Goal: Register for event/course

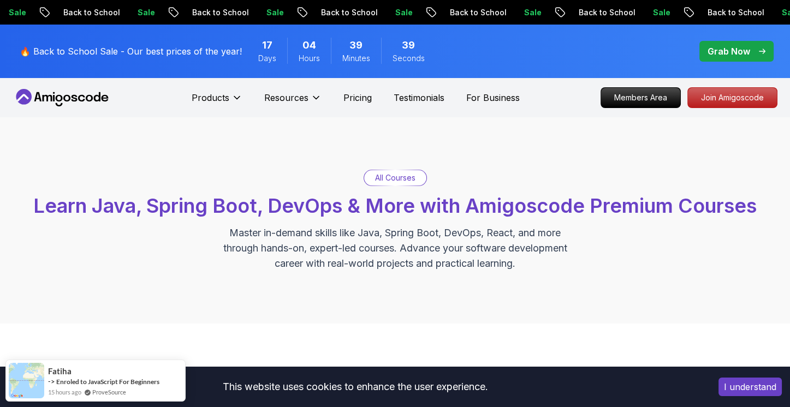
click at [386, 180] on p "All Courses" at bounding box center [395, 178] width 40 height 11
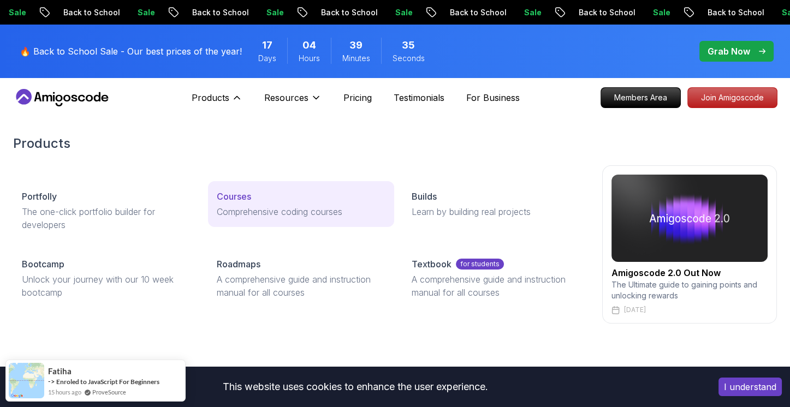
click at [247, 189] on link "Courses Comprehensive coding courses" at bounding box center [301, 204] width 186 height 46
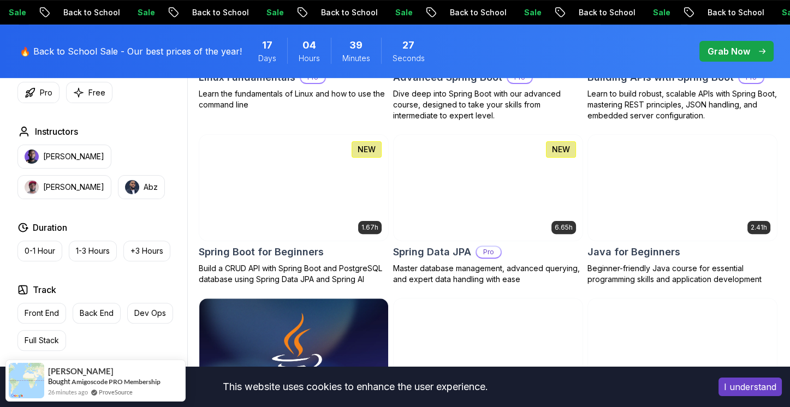
scroll to position [546, 0]
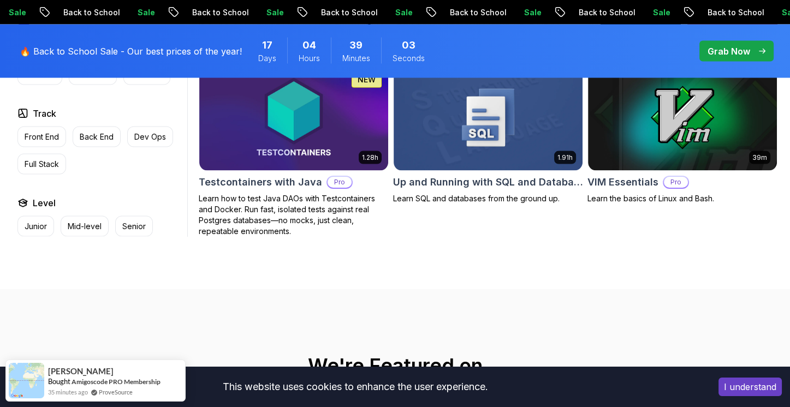
scroll to position [3003, 0]
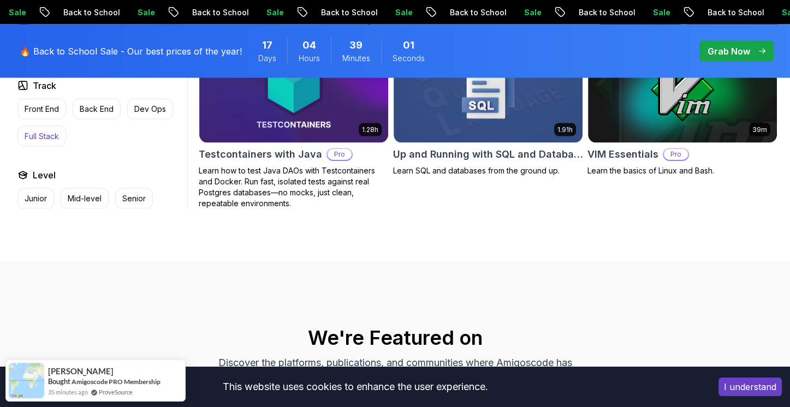
click at [46, 131] on p "Full Stack" at bounding box center [42, 136] width 34 height 11
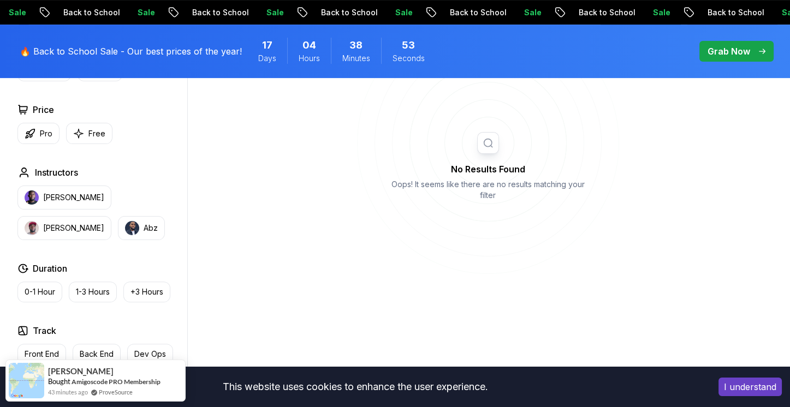
scroll to position [491, 0]
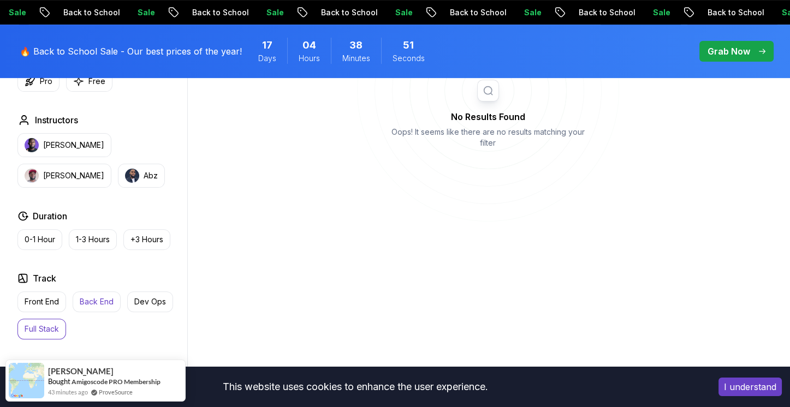
click at [100, 296] on p "Back End" at bounding box center [97, 301] width 34 height 11
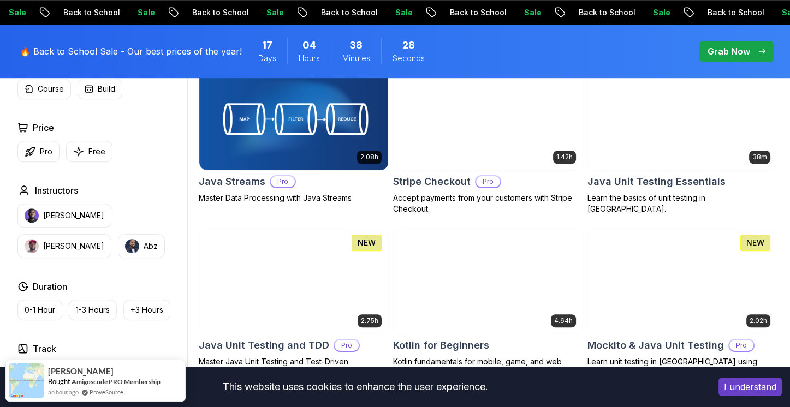
scroll to position [1037, 0]
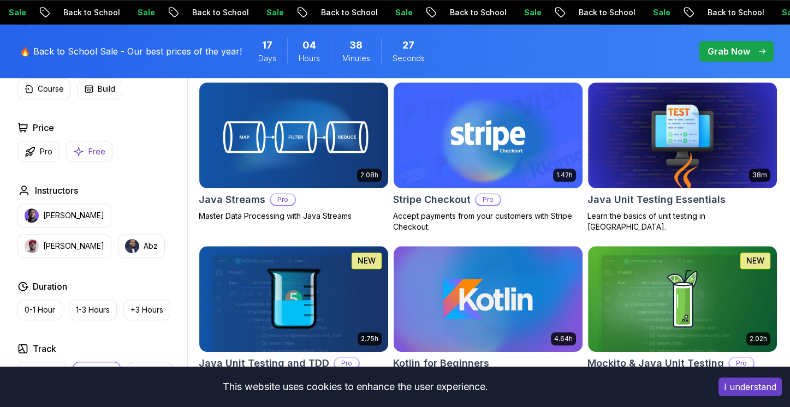
click at [77, 151] on icon "button" at bounding box center [78, 151] width 11 height 11
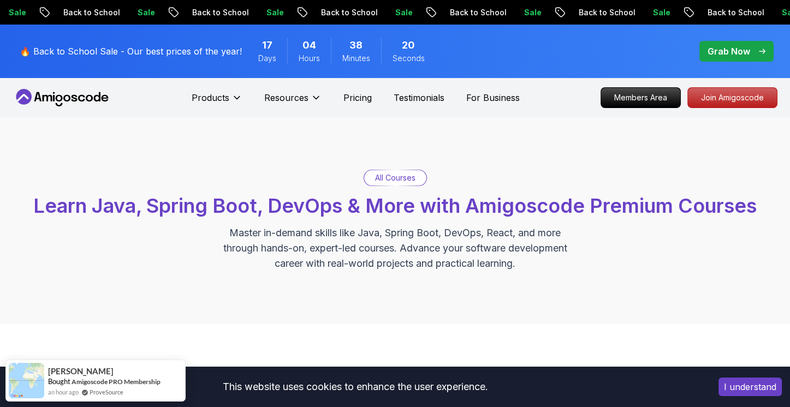
click at [729, 385] on button "I understand" at bounding box center [750, 387] width 63 height 19
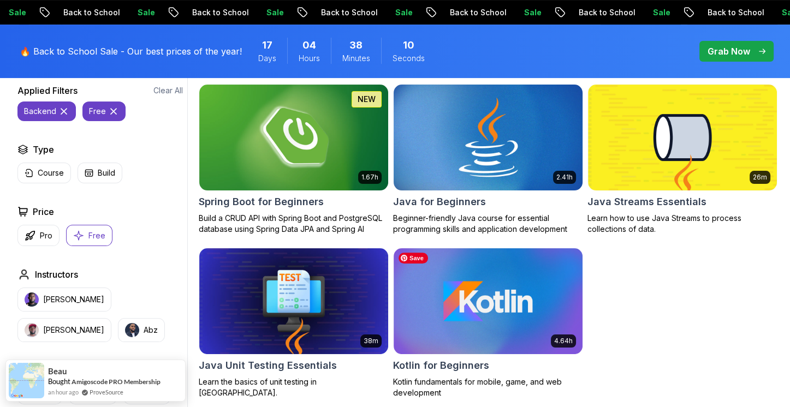
scroll to position [328, 0]
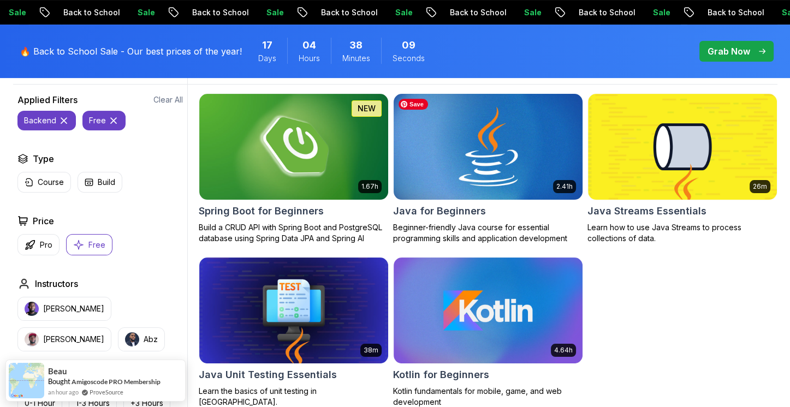
click at [485, 164] on img at bounding box center [488, 146] width 198 height 111
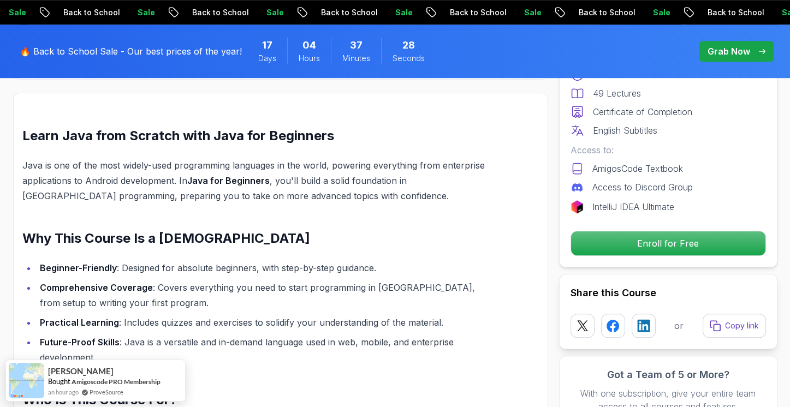
scroll to position [819, 0]
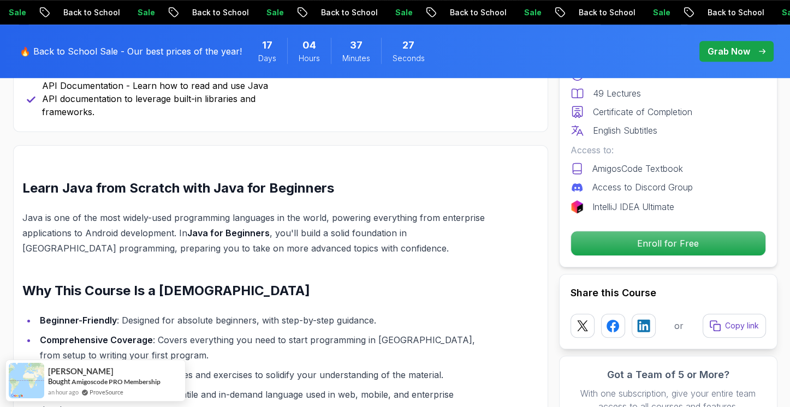
click at [746, 50] on p "Grab Now" at bounding box center [729, 51] width 43 height 13
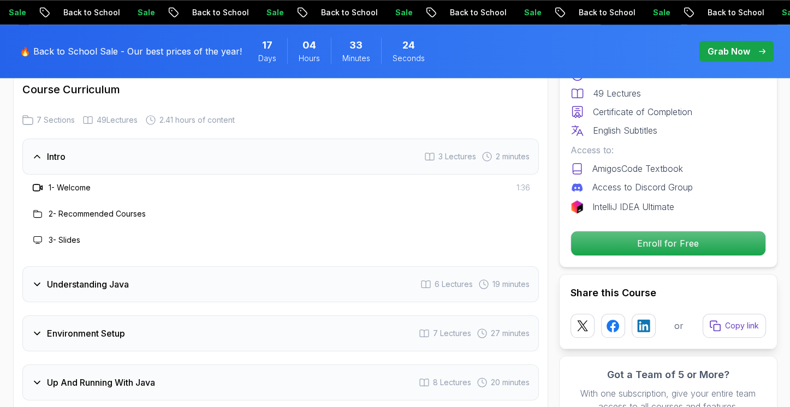
scroll to position [1583, 0]
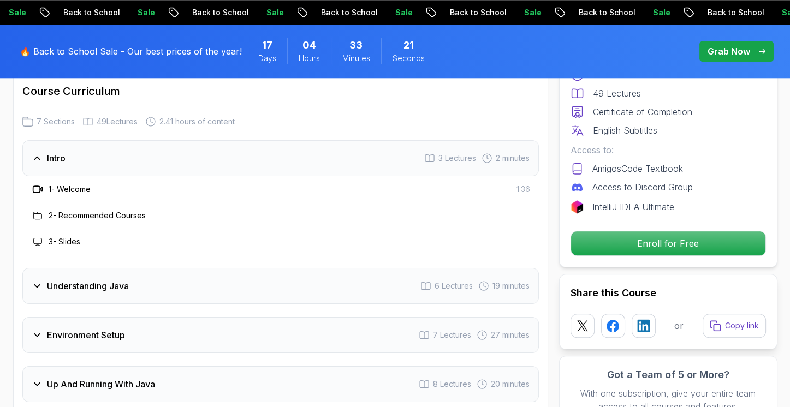
click at [35, 281] on icon at bounding box center [37, 286] width 11 height 11
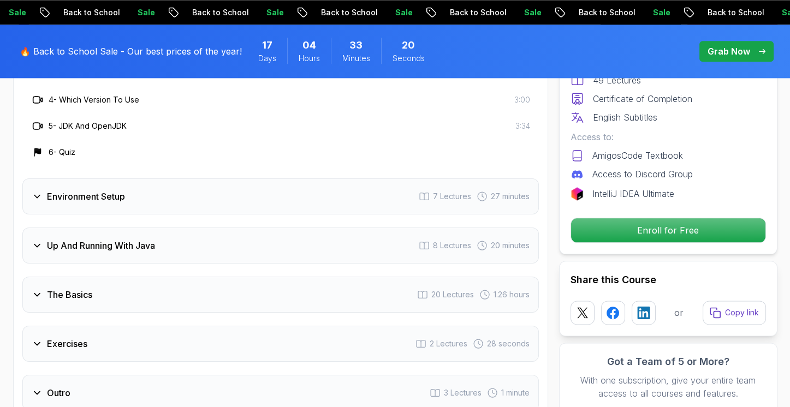
scroll to position [1802, 0]
click at [39, 190] on icon at bounding box center [37, 195] width 11 height 11
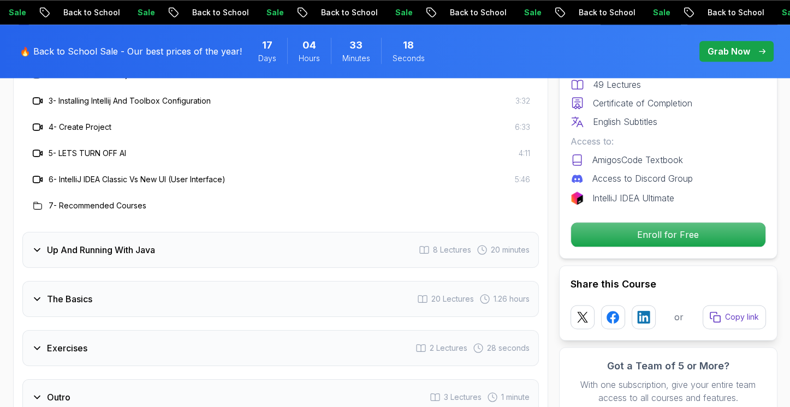
scroll to position [1911, 0]
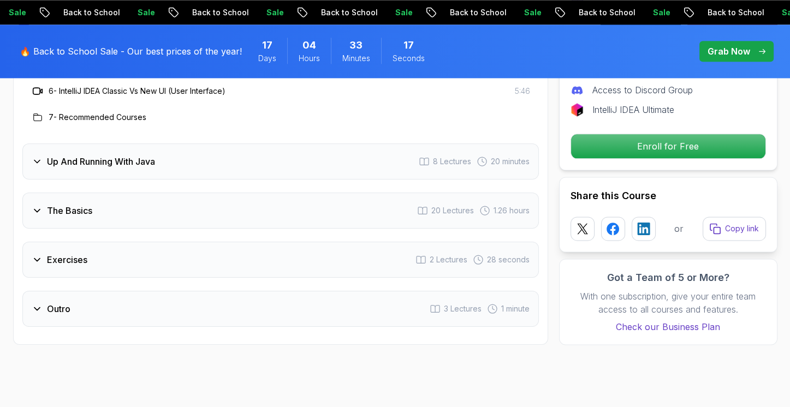
click at [36, 156] on icon at bounding box center [37, 161] width 11 height 11
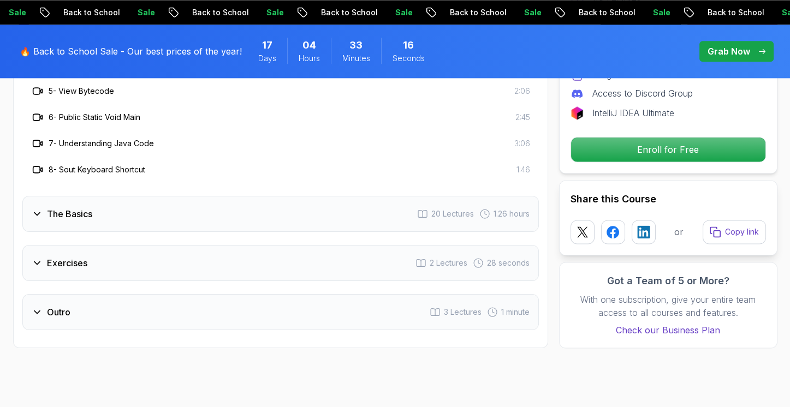
scroll to position [1966, 0]
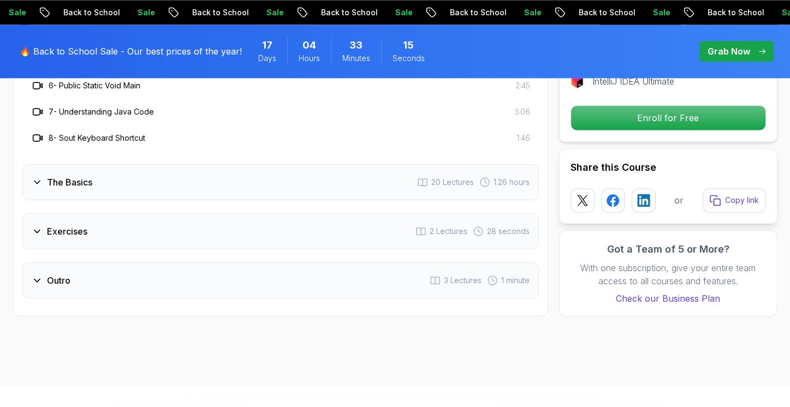
click at [37, 177] on icon at bounding box center [37, 182] width 11 height 11
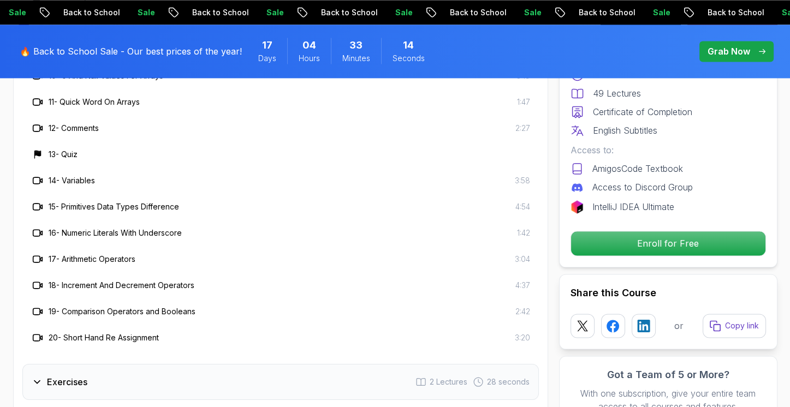
scroll to position [2238, 0]
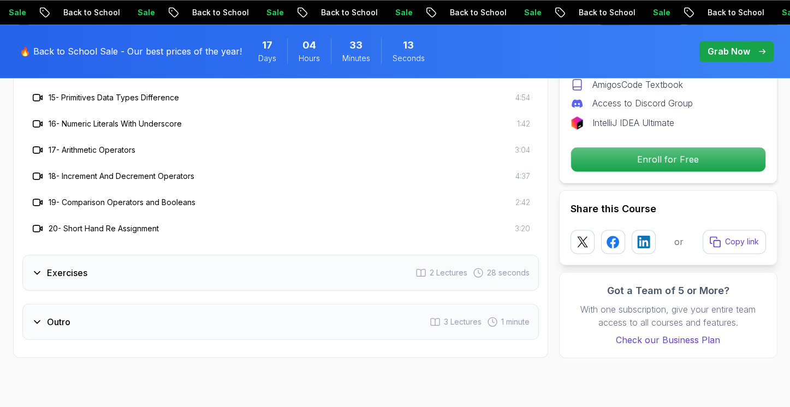
click at [42, 266] on div "Exercises" at bounding box center [60, 272] width 56 height 13
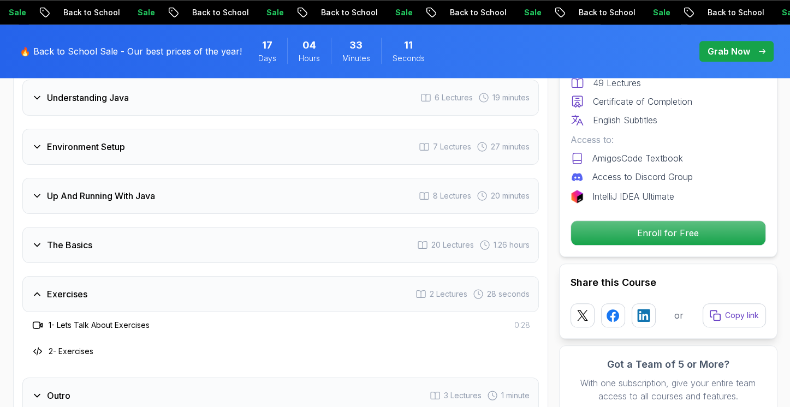
scroll to position [1693, 0]
click at [33, 391] on icon at bounding box center [37, 396] width 11 height 11
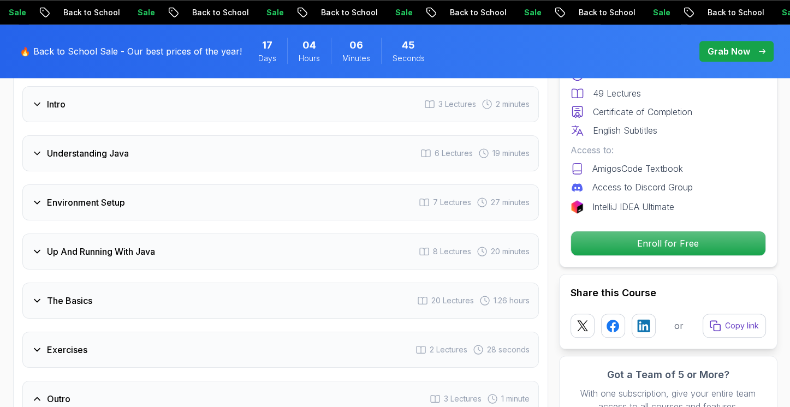
scroll to position [1638, 0]
click at [38, 295] on icon at bounding box center [37, 300] width 11 height 11
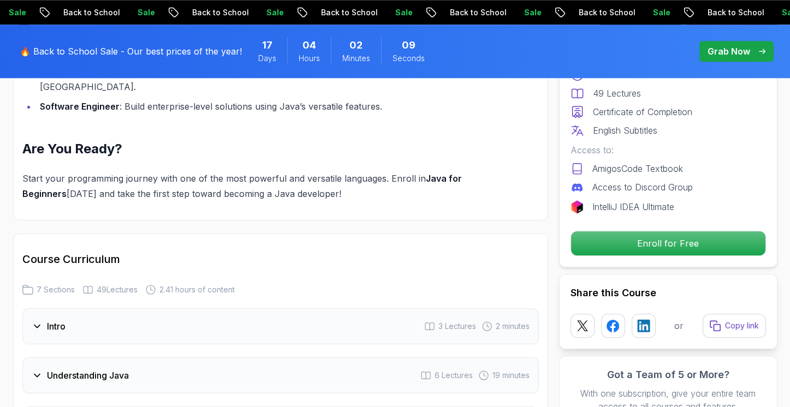
scroll to position [1420, 0]
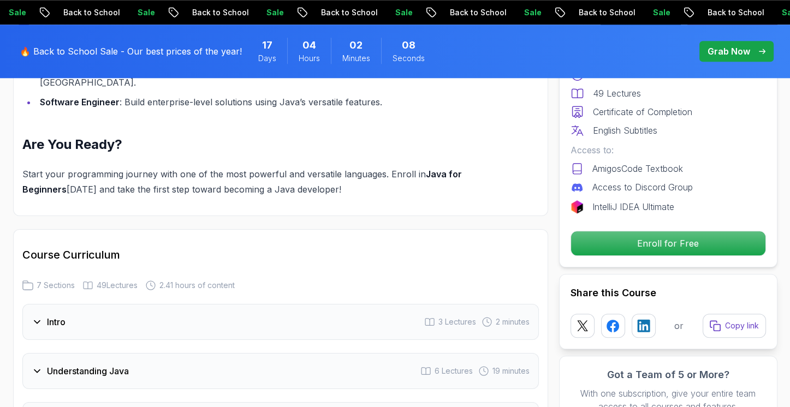
click at [44, 316] on div "Intro" at bounding box center [49, 322] width 34 height 13
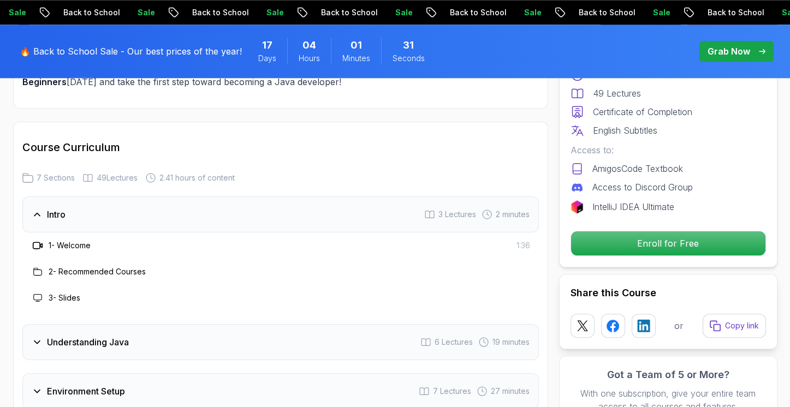
scroll to position [1529, 0]
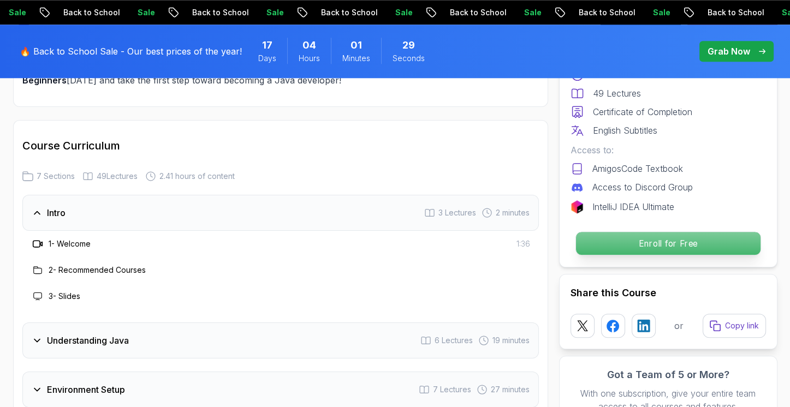
click at [630, 244] on p "Enroll for Free" at bounding box center [667, 243] width 185 height 23
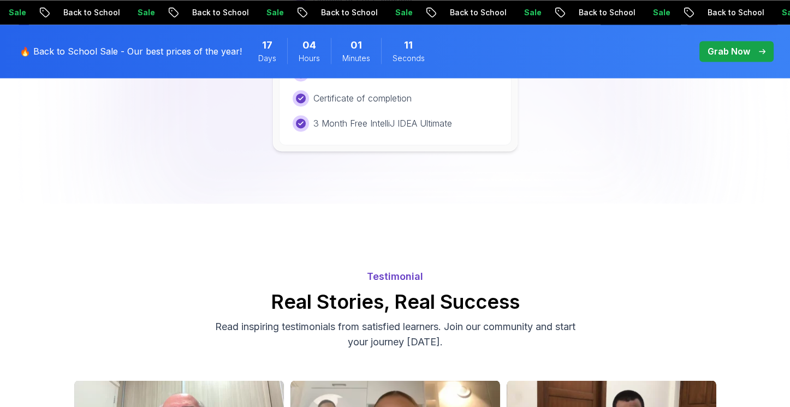
scroll to position [2499, 0]
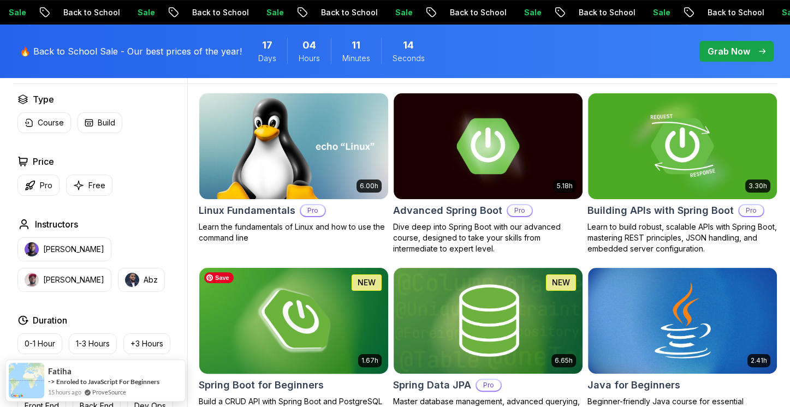
scroll to position [328, 0]
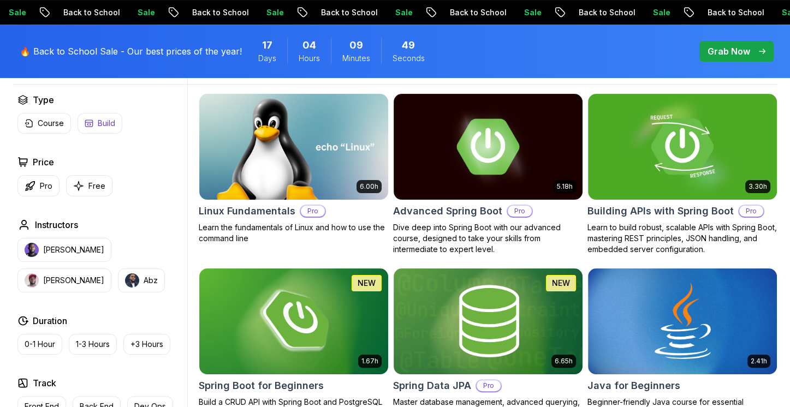
click at [88, 124] on icon "button" at bounding box center [88, 123] width 7 height 7
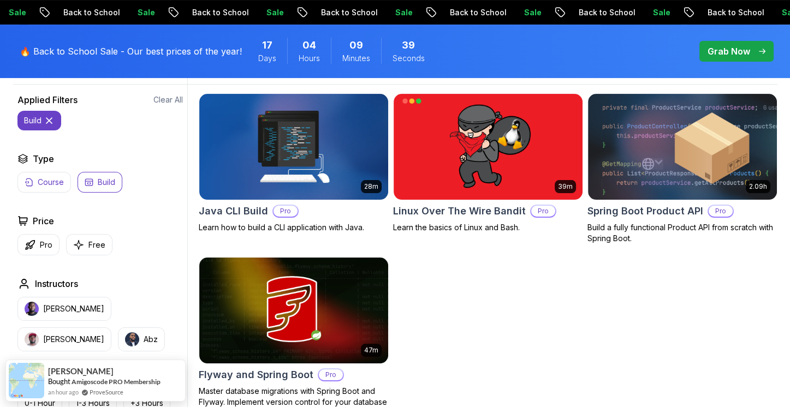
click at [39, 182] on p "Course" at bounding box center [51, 182] width 26 height 11
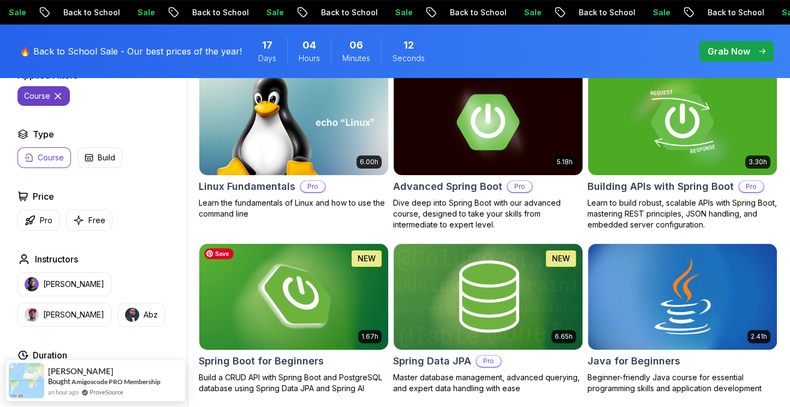
scroll to position [382, 0]
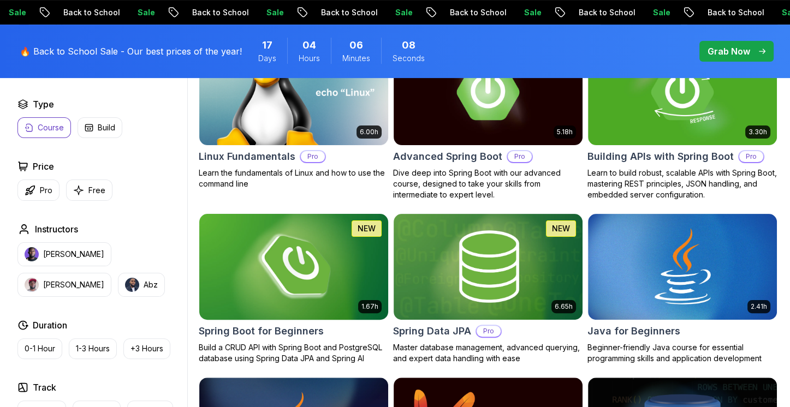
click at [283, 330] on h2 "Spring Boot for Beginners" at bounding box center [261, 331] width 125 height 15
